Goal: Transaction & Acquisition: Book appointment/travel/reservation

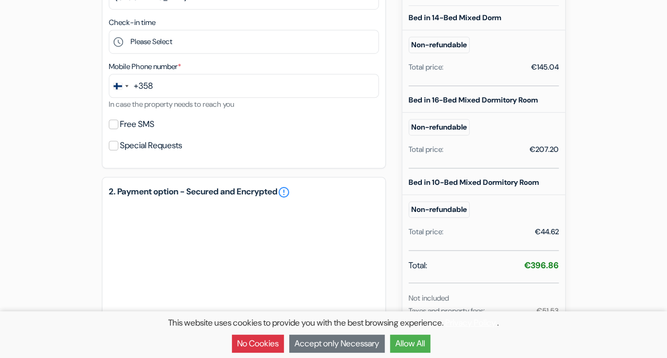
scroll to position [342, 0]
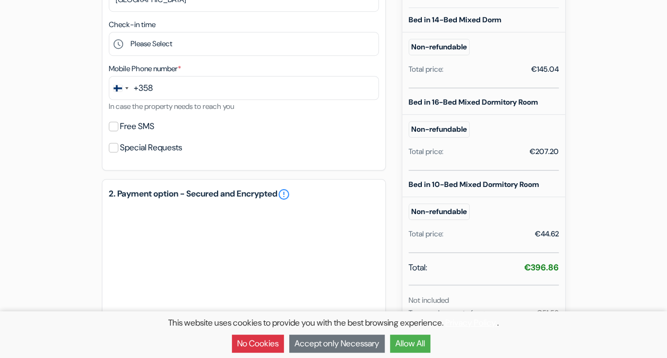
click at [590, 51] on div "add_box Imaginary Hostel Vene 33/35/37, Tallinn, Estonia Property Details X no_…" at bounding box center [333, 133] width 605 height 757
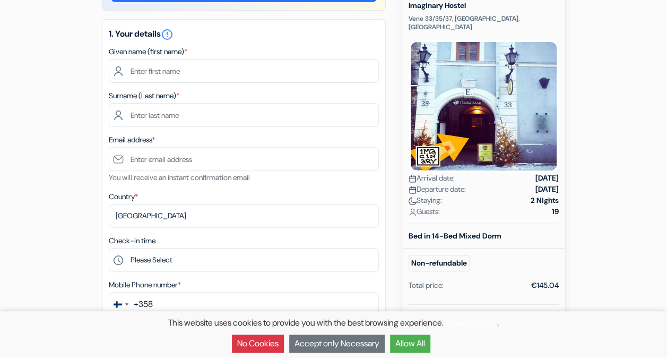
scroll to position [125, 0]
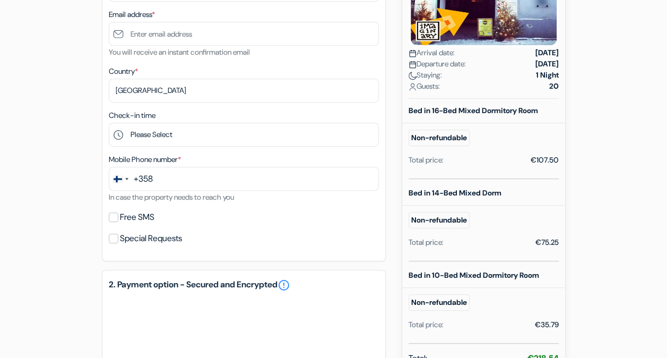
scroll to position [263, 0]
